Goal: Transaction & Acquisition: Download file/media

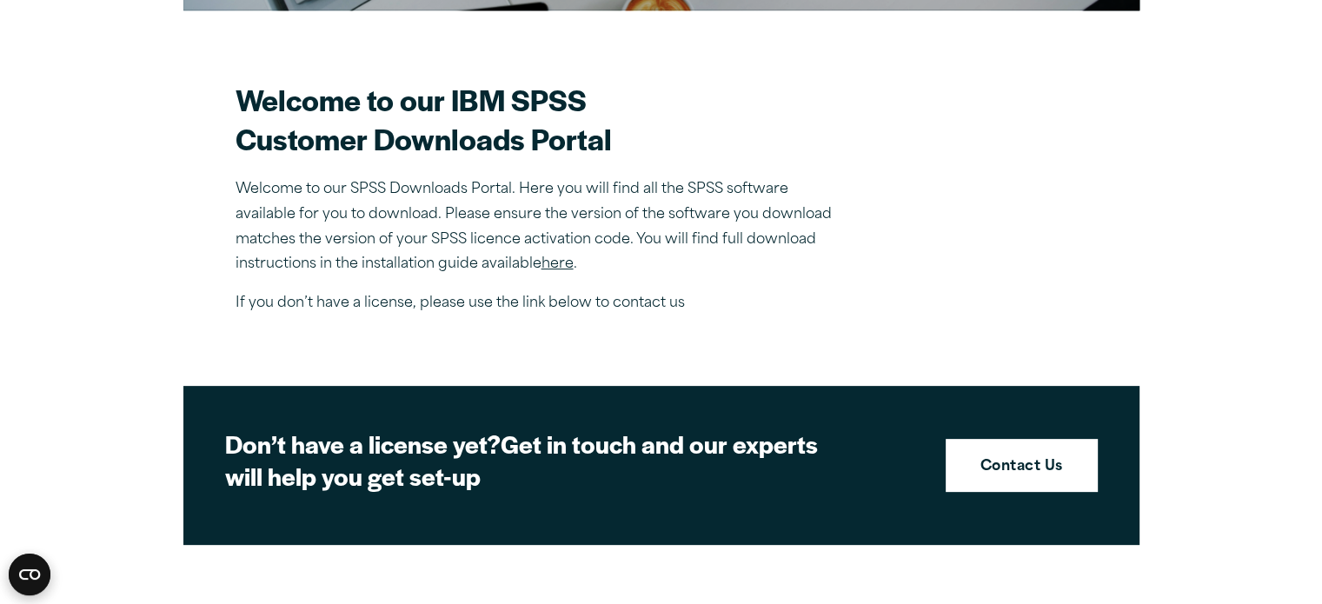
scroll to position [494, 0]
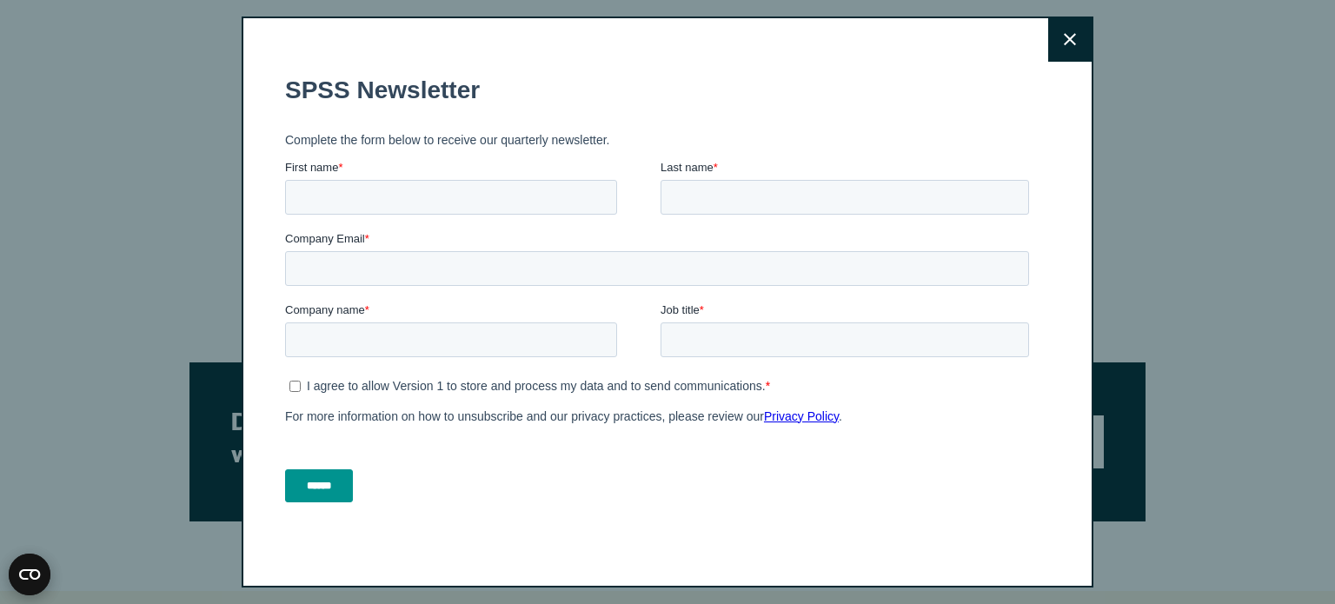
click at [1064, 36] on icon at bounding box center [1070, 39] width 12 height 13
click at [1063, 30] on button "Close" at bounding box center [1069, 39] width 43 height 43
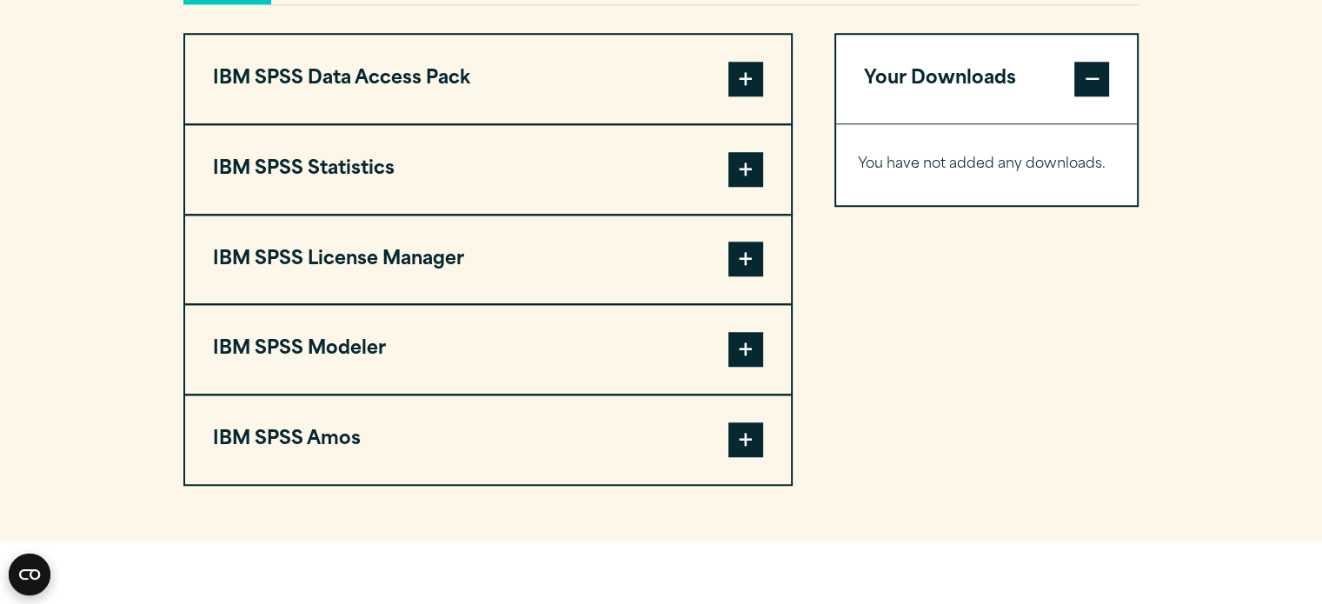
scroll to position [1410, 0]
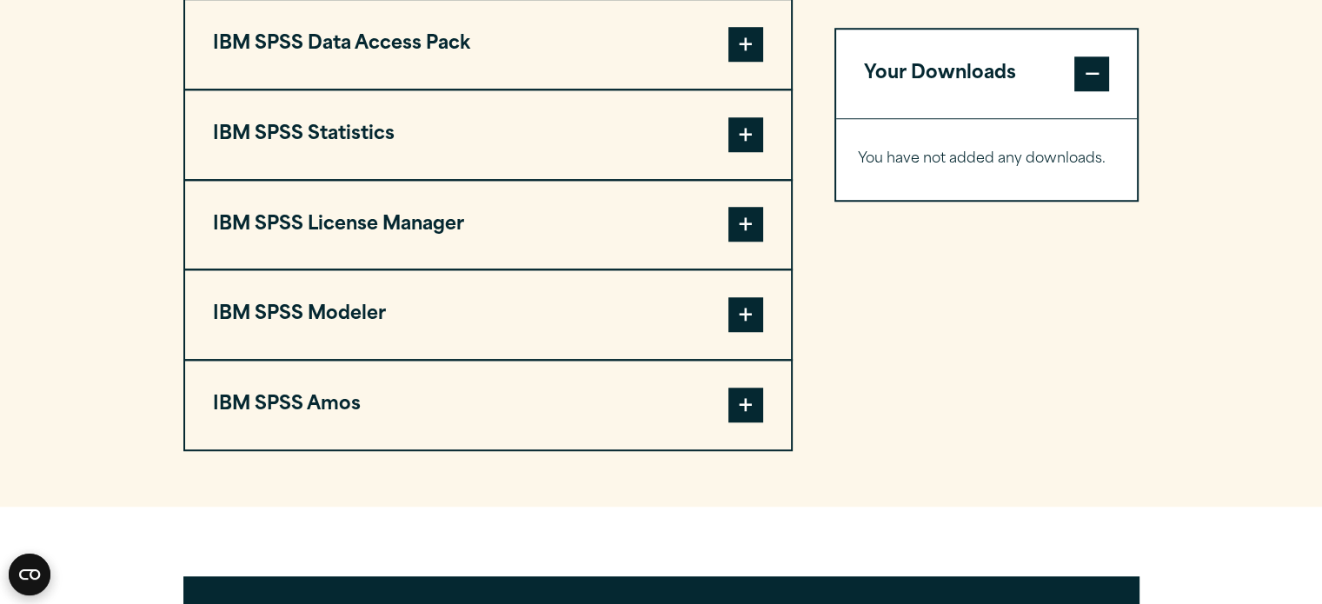
click at [751, 138] on span at bounding box center [745, 134] width 35 height 35
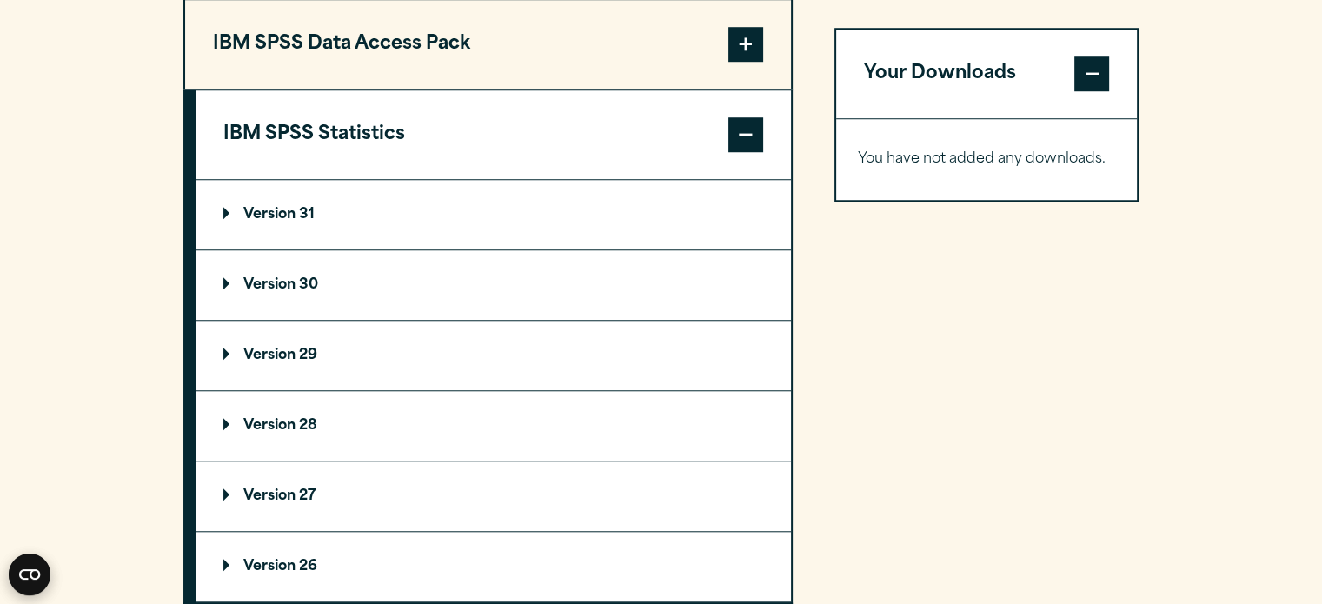
click at [276, 285] on p "Version 30" at bounding box center [270, 285] width 95 height 14
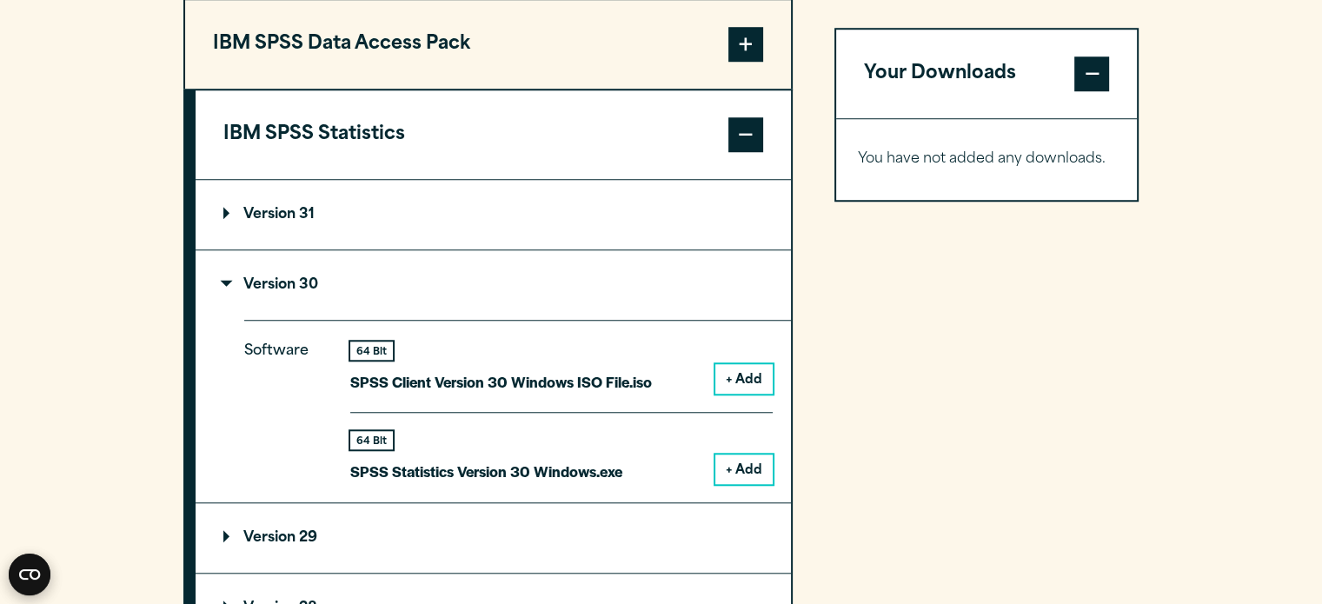
click at [723, 463] on button "+ Add" at bounding box center [743, 470] width 57 height 30
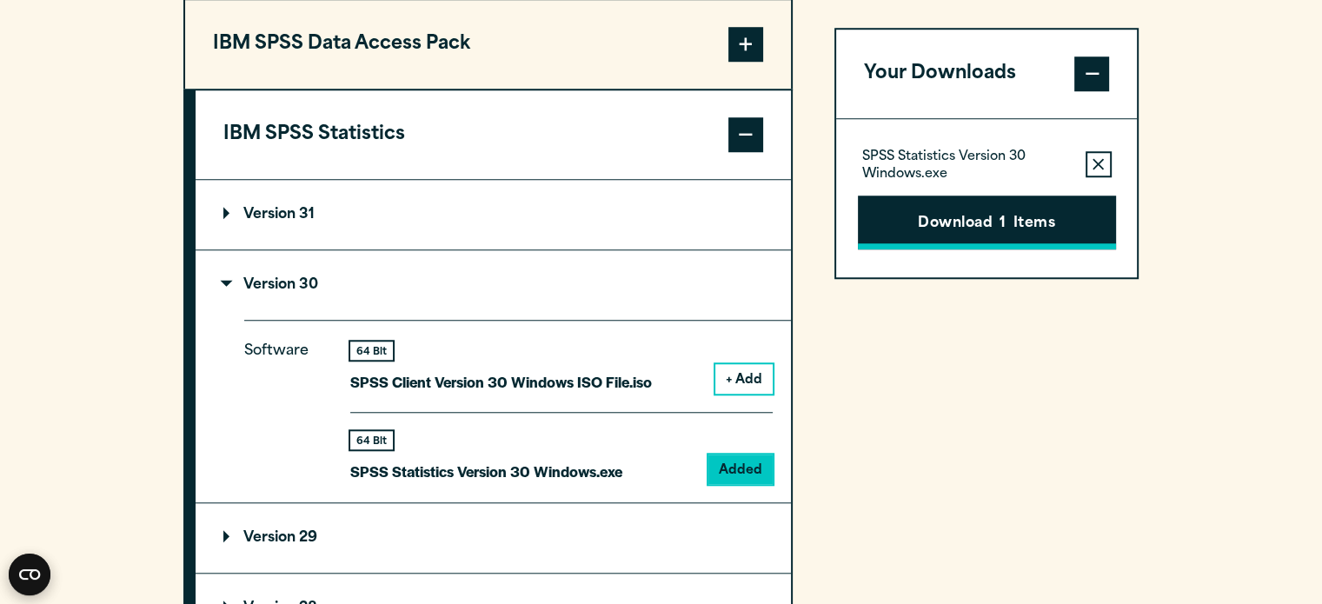
click at [946, 222] on button "Download 1 Items" at bounding box center [987, 223] width 258 height 54
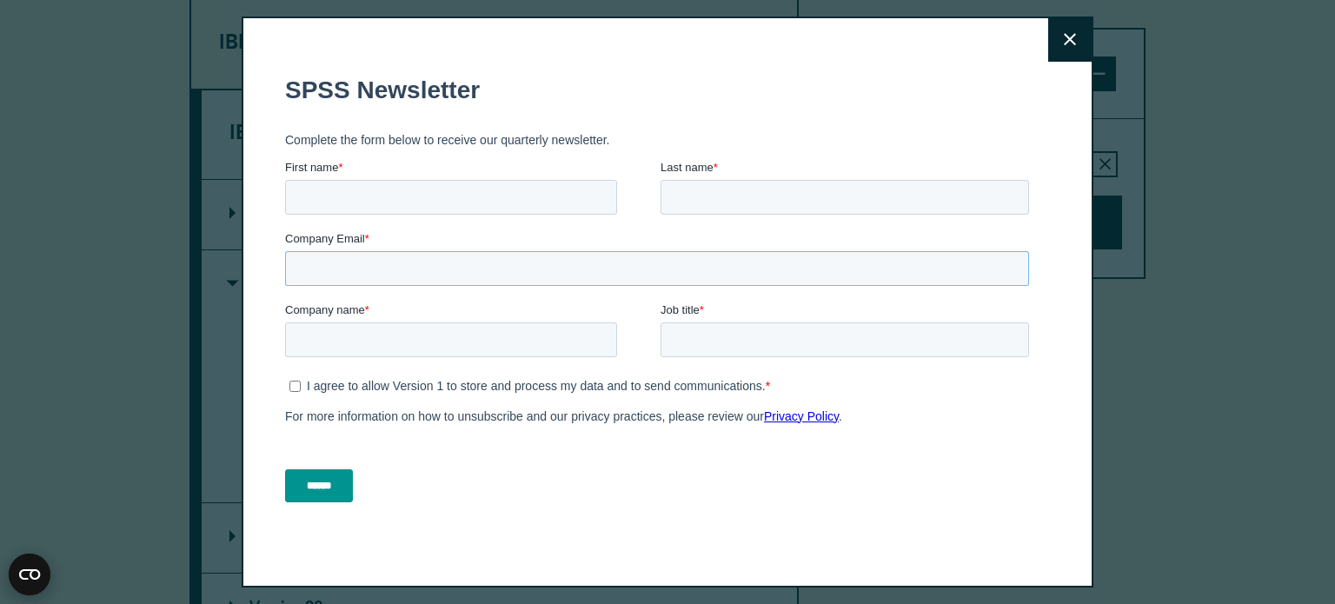
drag, startPoint x: 618, startPoint y: 420, endPoint x: 340, endPoint y: 275, distance: 313.7
click at [340, 282] on input "Company Email *" at bounding box center [657, 267] width 744 height 35
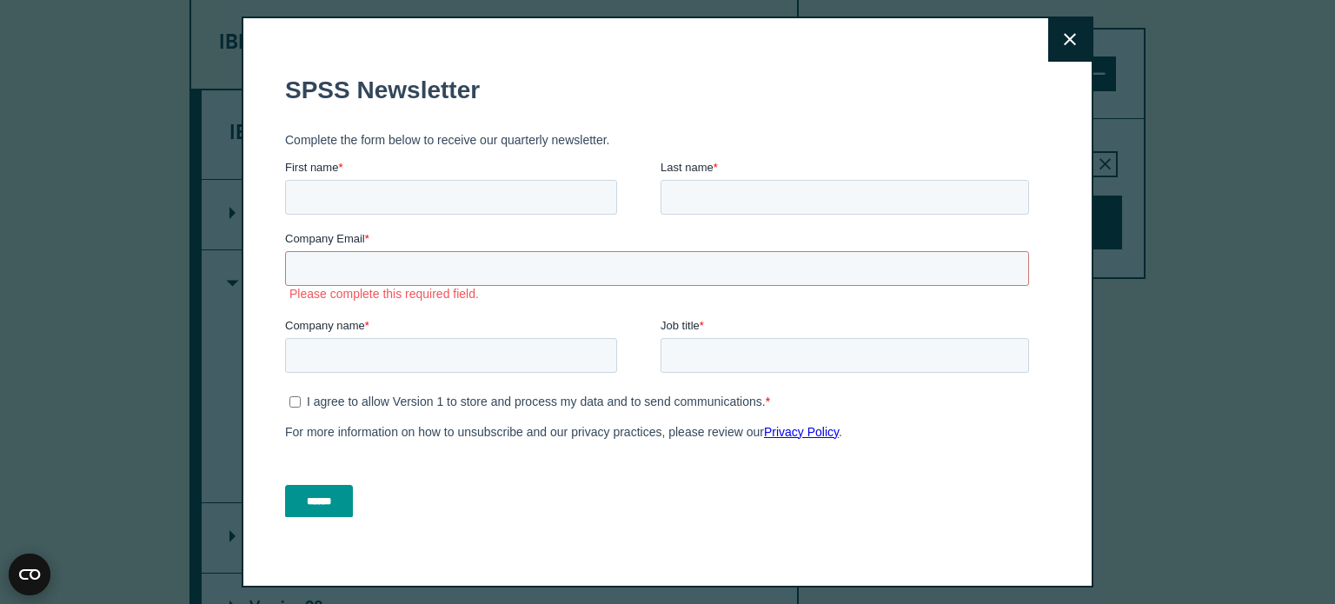
click at [1057, 35] on button "Close" at bounding box center [1069, 39] width 43 height 43
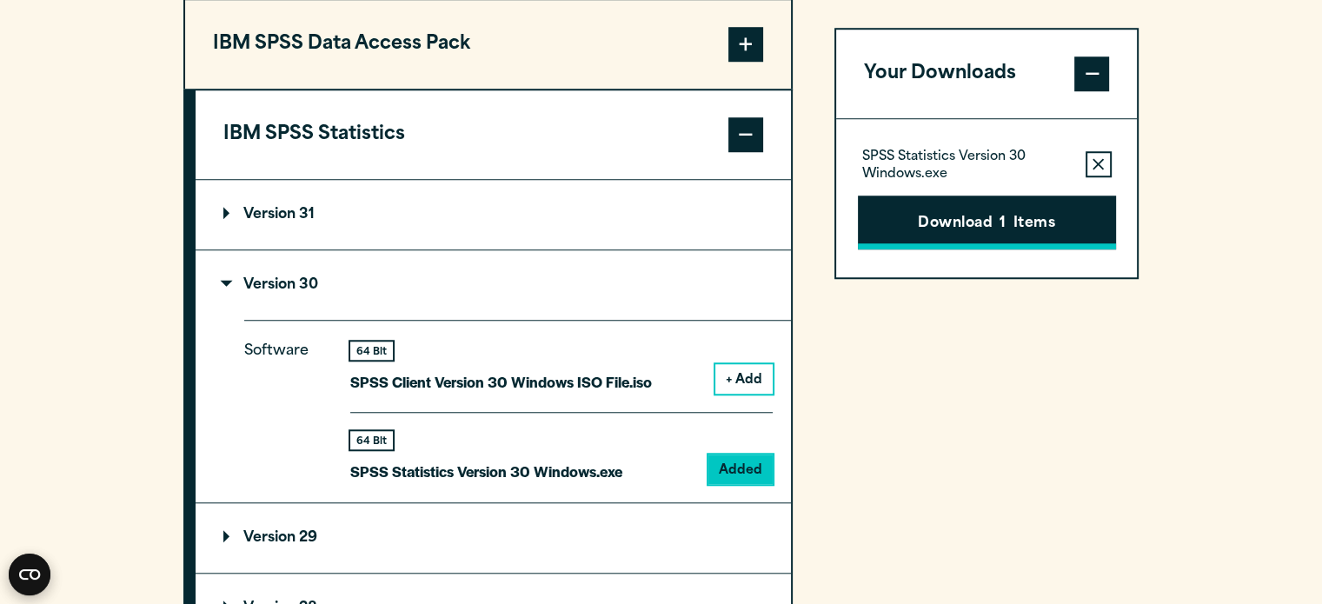
click at [974, 246] on button "Download 1 Items" at bounding box center [987, 223] width 258 height 54
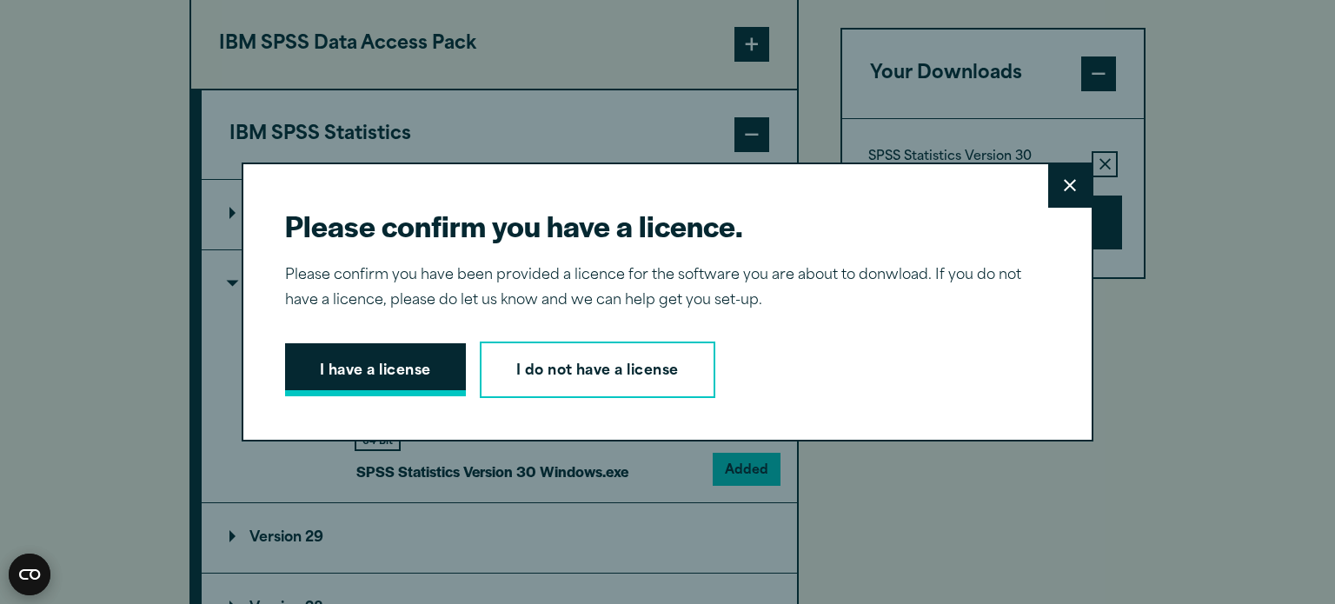
click at [362, 389] on button "I have a license" at bounding box center [375, 370] width 181 height 54
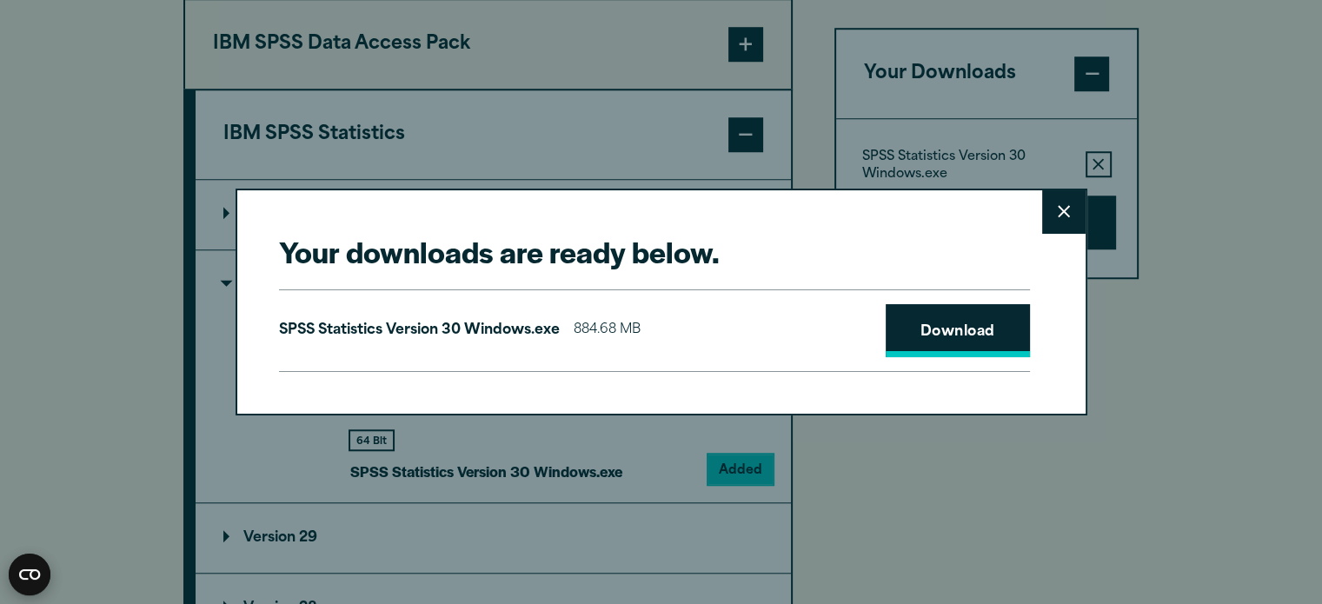
click at [917, 333] on link "Download" at bounding box center [958, 331] width 144 height 54
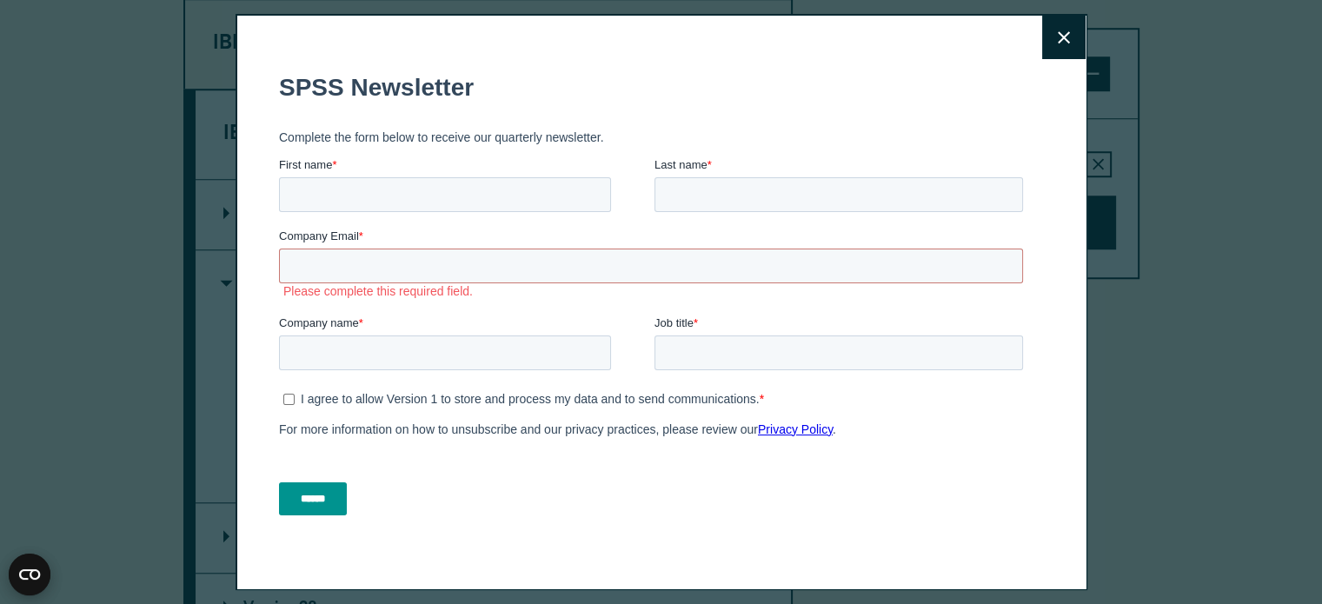
click at [1043, 28] on button "Close" at bounding box center [1063, 37] width 43 height 43
